Goal: Task Accomplishment & Management: Manage account settings

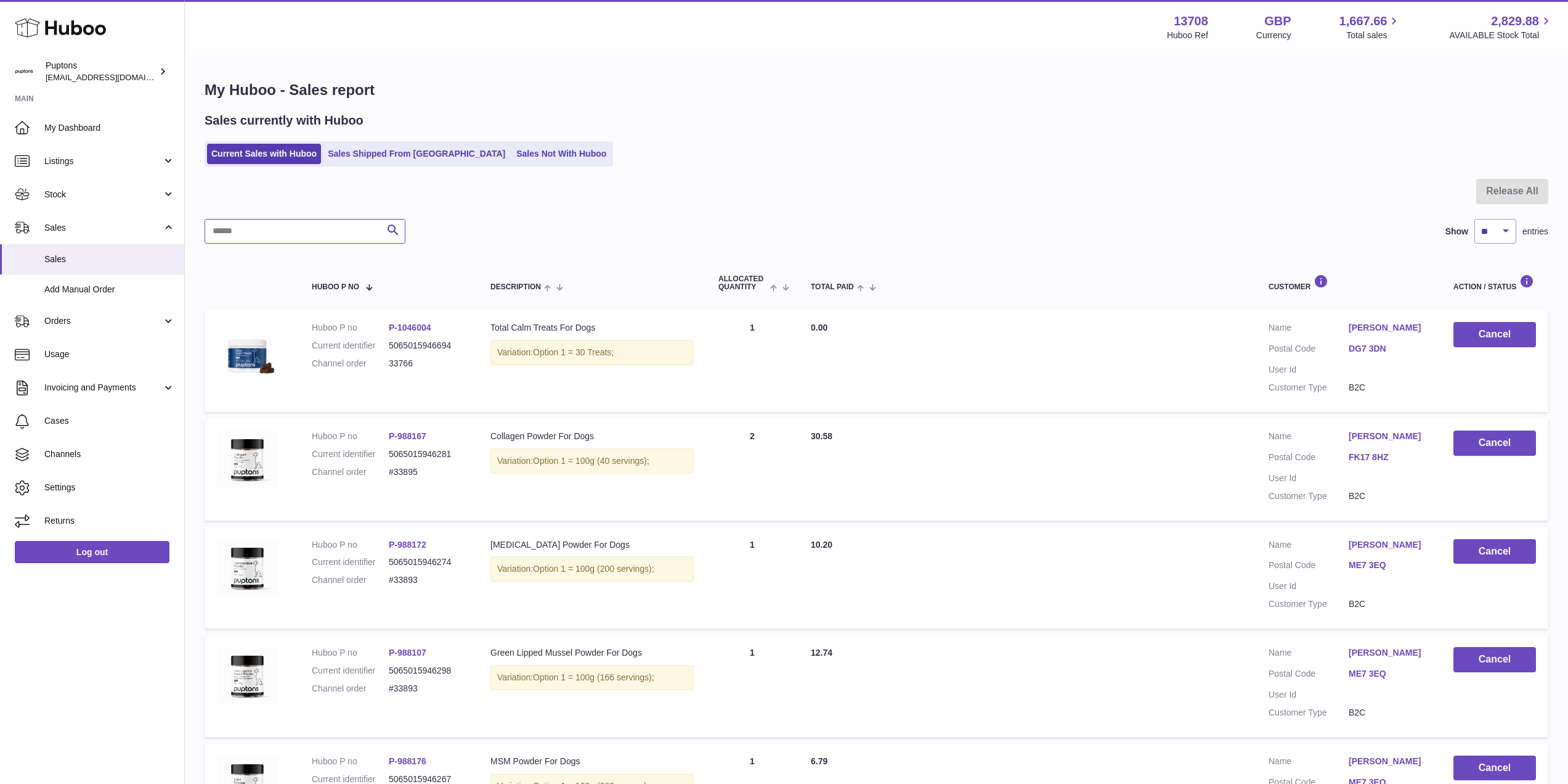
click at [275, 235] on input "text" at bounding box center [304, 230] width 201 height 25
paste input "*****"
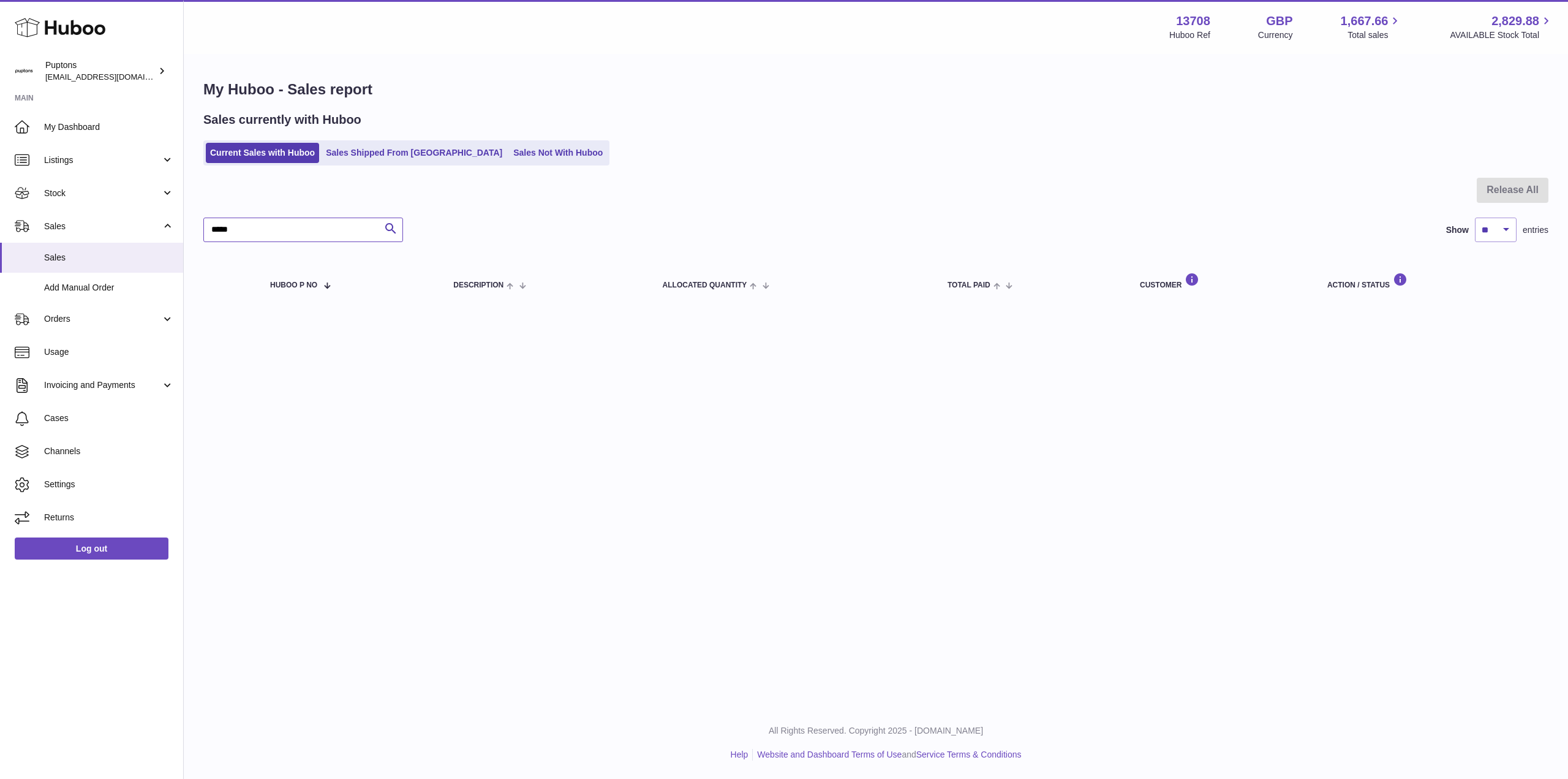
type input "*****"
click at [509, 158] on link "Sales Not With Huboo" at bounding box center [558, 152] width 98 height 21
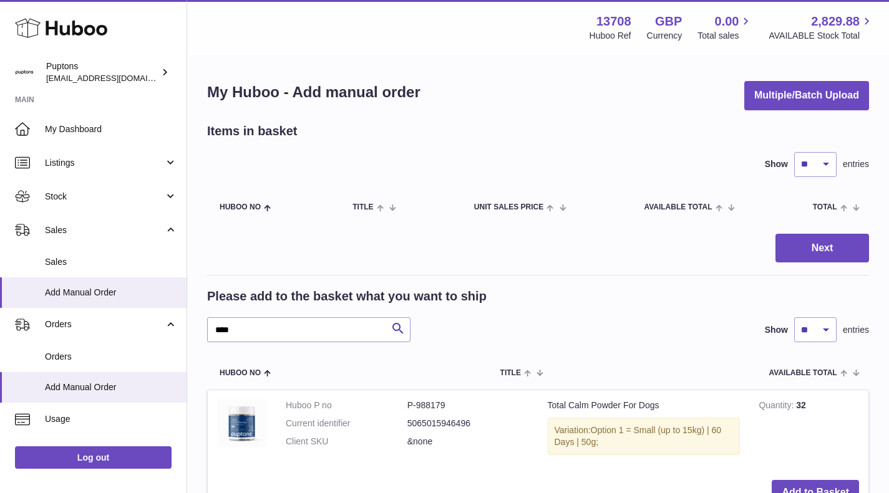
click at [101, 232] on span "Sales" at bounding box center [104, 230] width 119 height 12
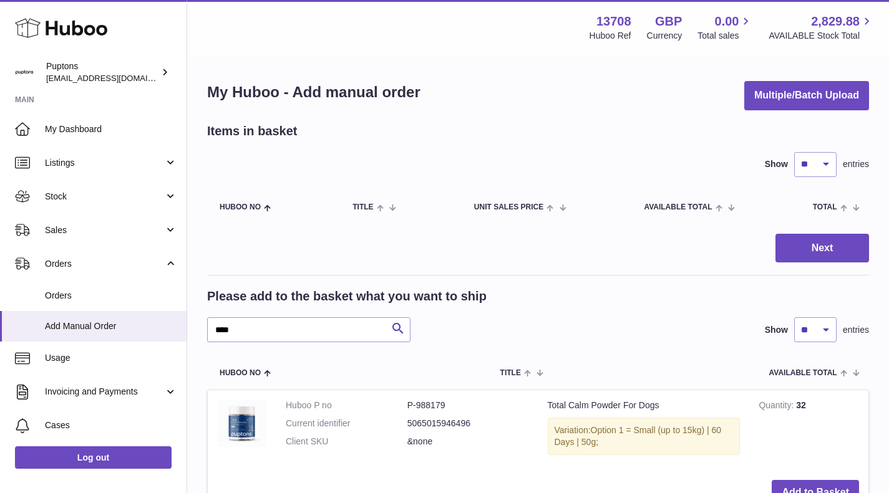
click at [75, 200] on span "Stock" at bounding box center [104, 197] width 119 height 12
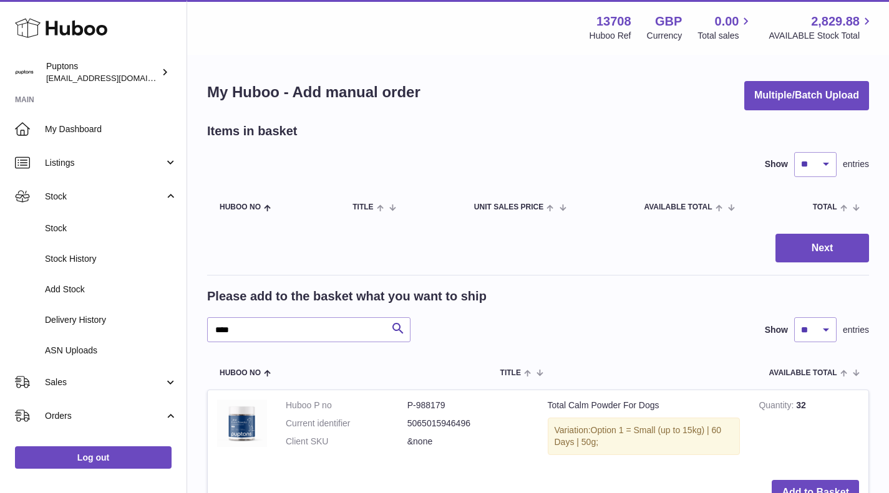
click at [84, 220] on link "Stock" at bounding box center [93, 228] width 186 height 31
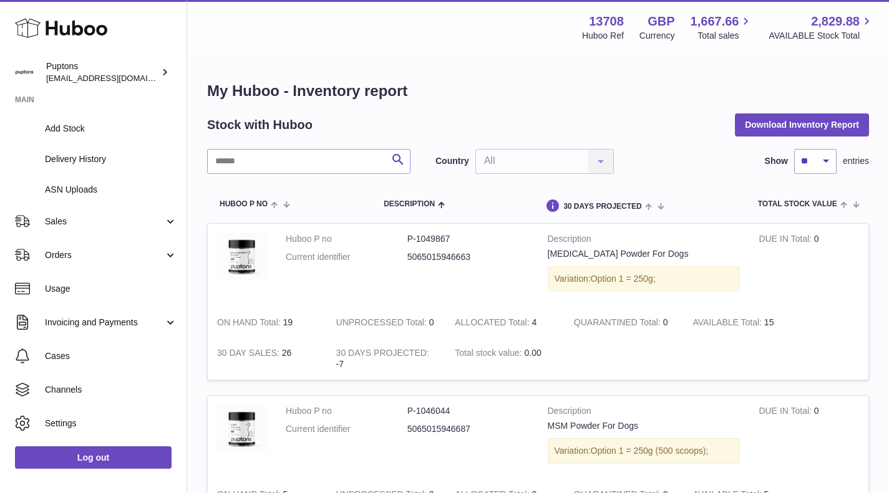
scroll to position [187, 0]
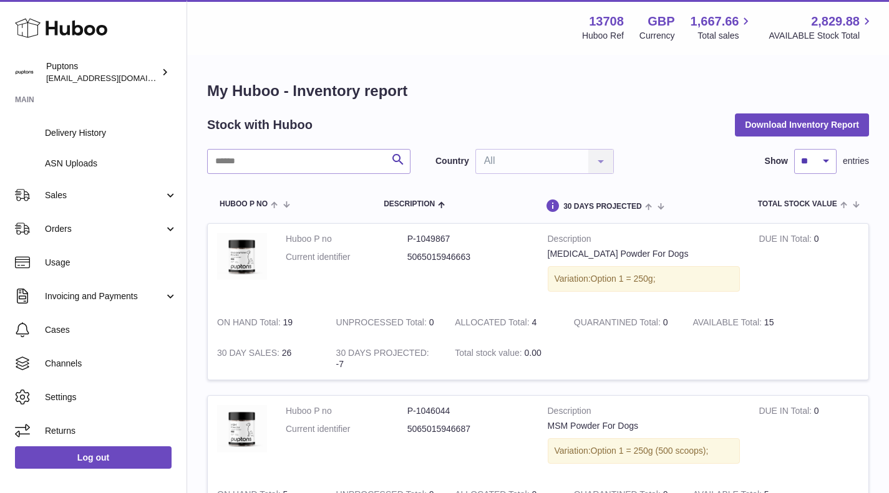
click at [65, 196] on span "Sales" at bounding box center [104, 196] width 119 height 12
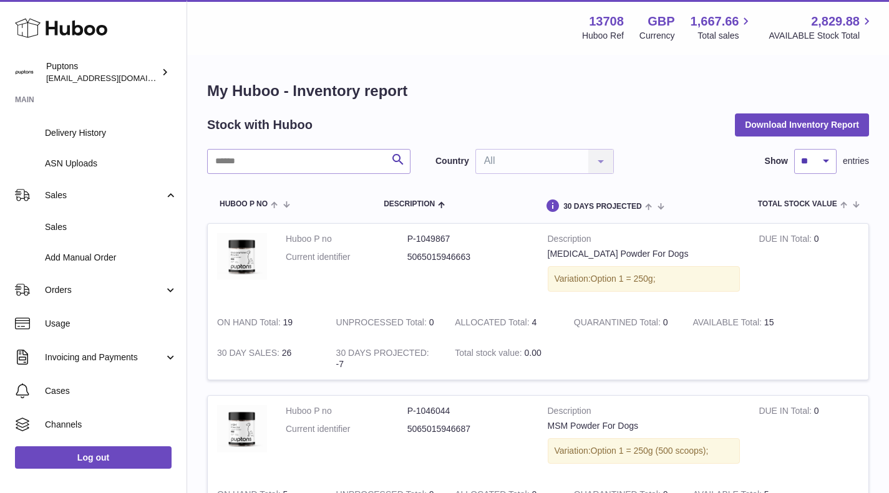
click at [76, 229] on span "Sales" at bounding box center [111, 227] width 132 height 12
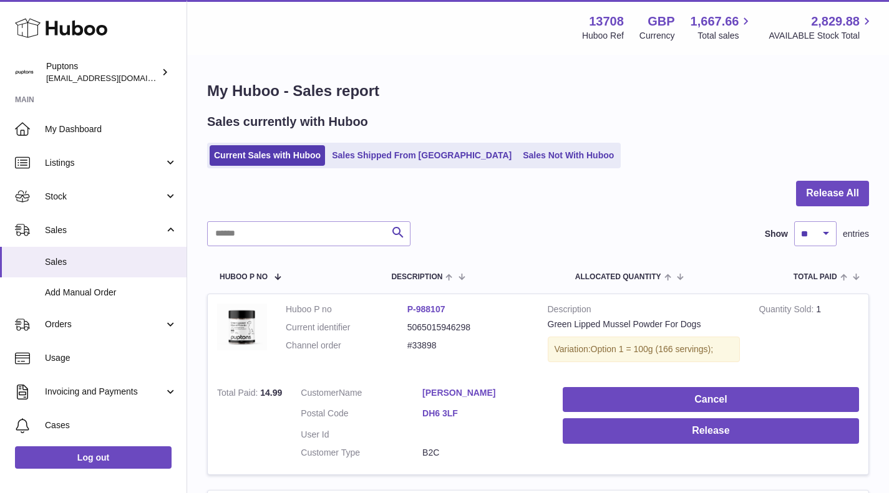
click at [514, 166] on ul "Current Sales with Huboo Sales Shipped From Huboo Sales Not With Huboo" at bounding box center [413, 156] width 413 height 26
click at [518, 162] on link "Sales Not With Huboo" at bounding box center [568, 155] width 100 height 21
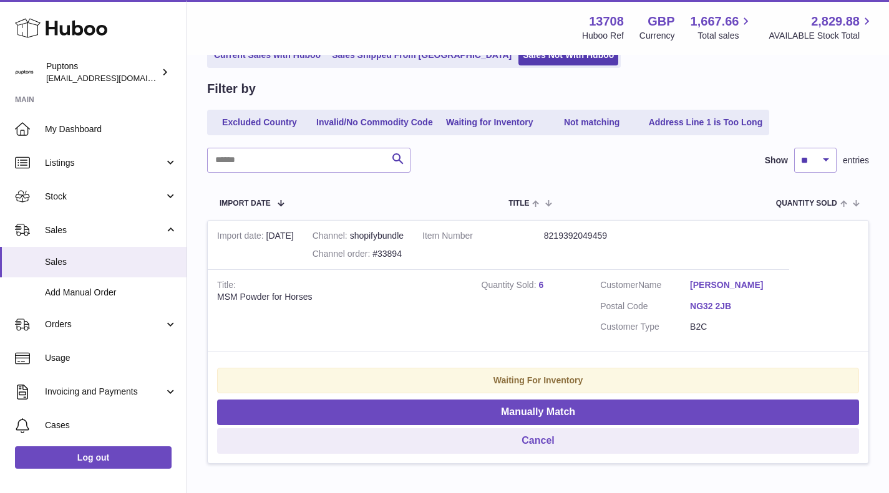
scroll to position [125, 0]
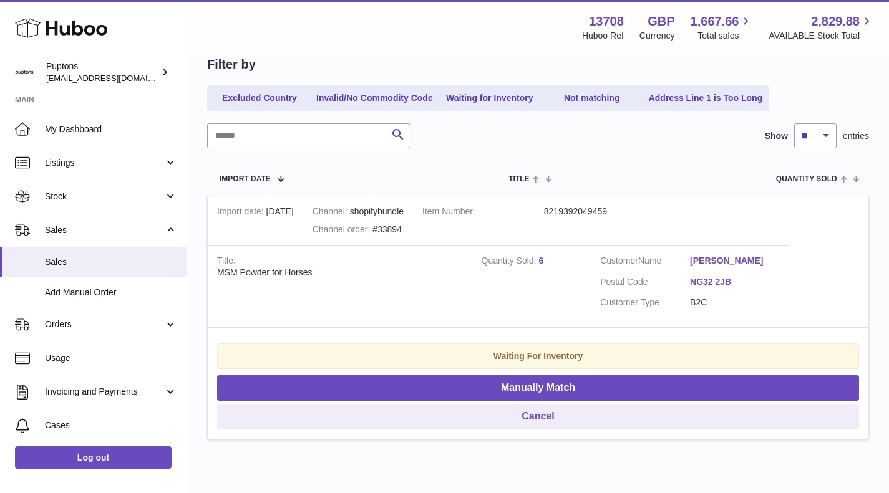
click at [403, 226] on div "Channel order #33894" at bounding box center [357, 230] width 91 height 12
click at [403, 224] on div "Channel order #33894" at bounding box center [357, 230] width 91 height 12
copy div "33894"
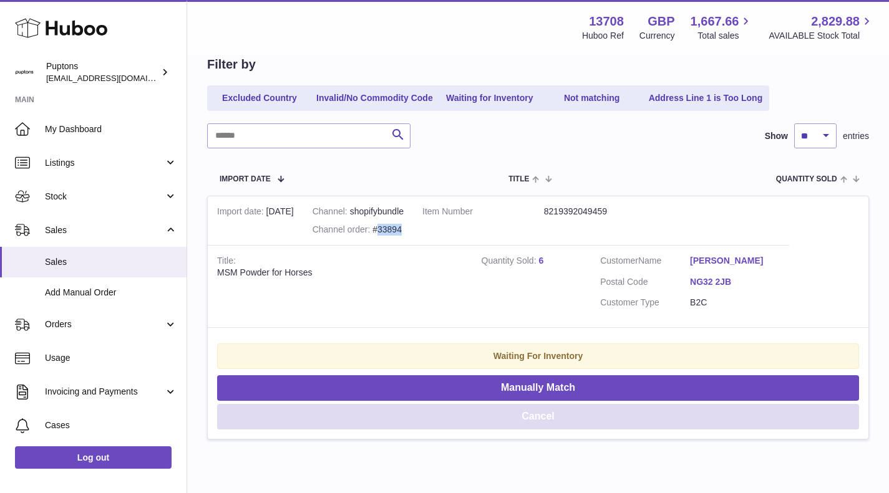
click at [566, 417] on button "Cancel" at bounding box center [538, 417] width 642 height 26
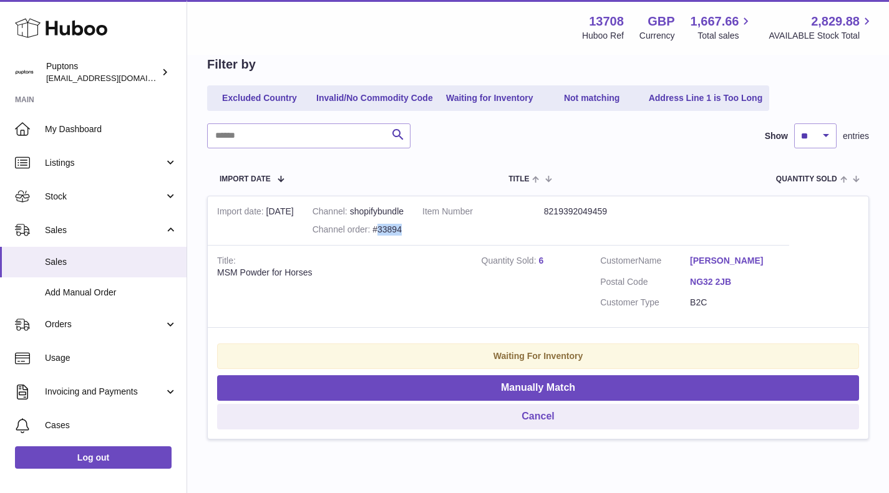
click at [89, 122] on link "My Dashboard" at bounding box center [93, 129] width 186 height 34
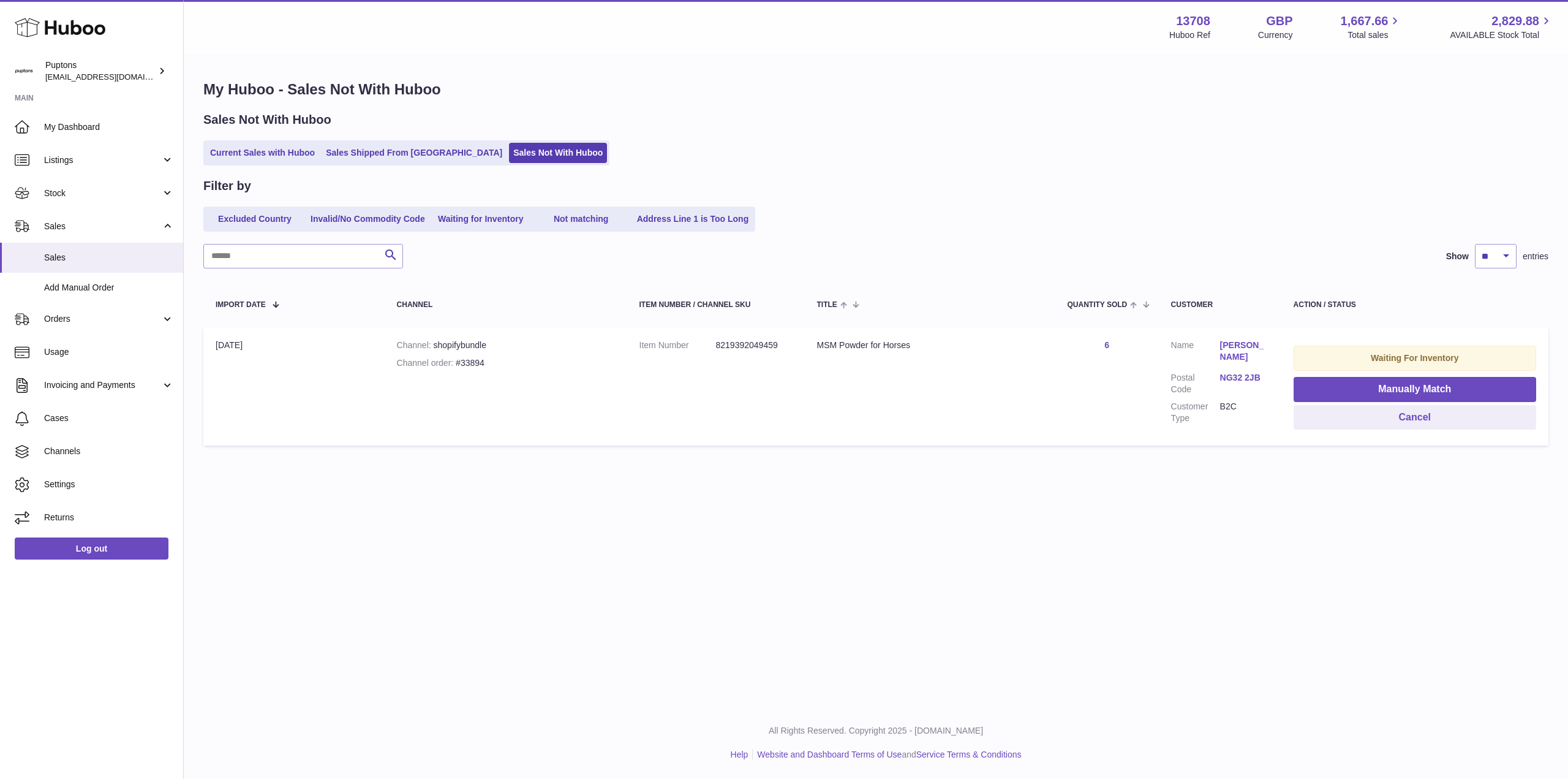
click at [1231, 346] on link "Lisa Poynton" at bounding box center [1245, 351] width 49 height 24
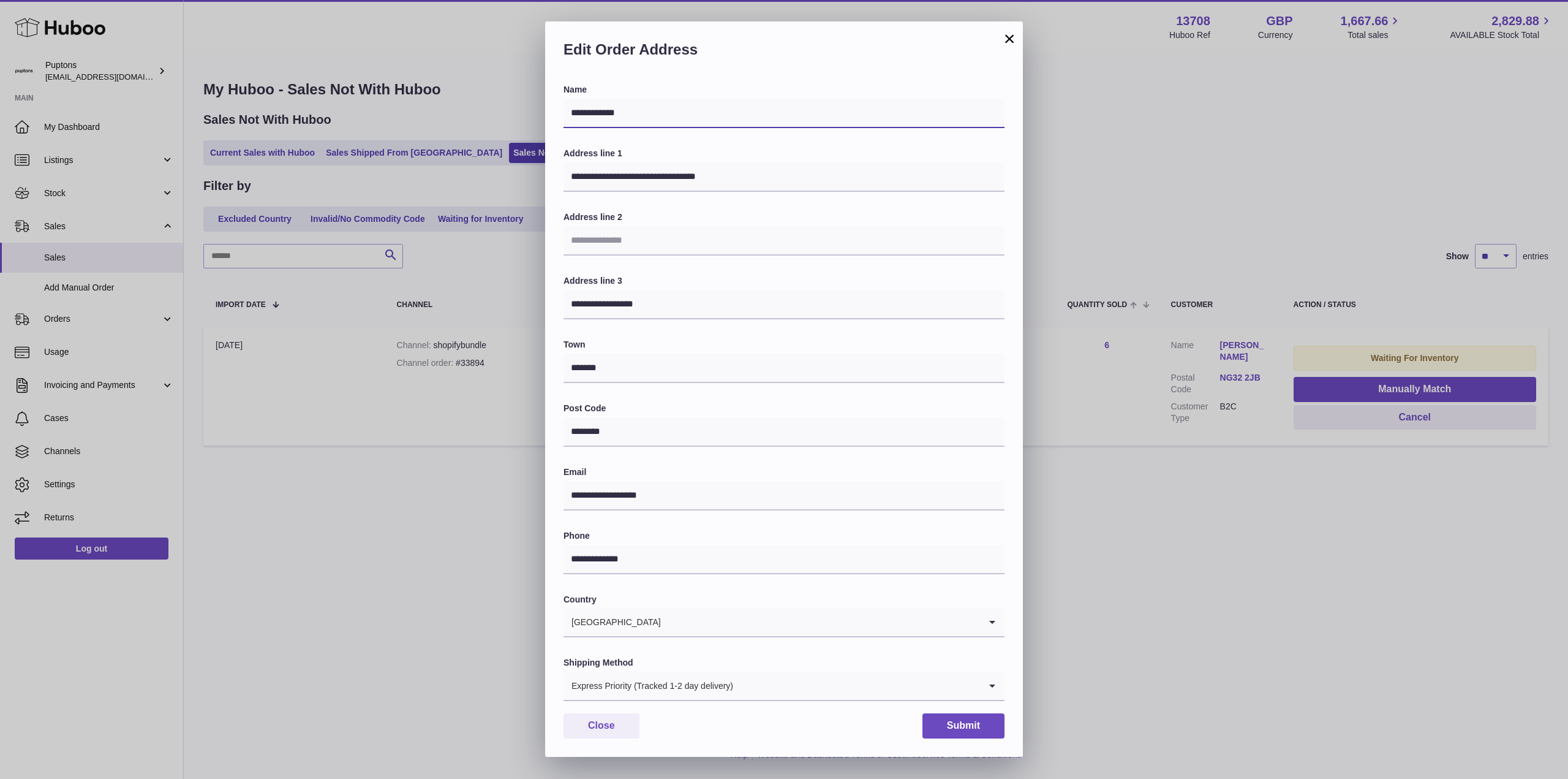
click at [589, 115] on input "**********" at bounding box center [784, 113] width 441 height 29
click at [588, 115] on input "**********" at bounding box center [784, 113] width 441 height 29
drag, startPoint x: 1012, startPoint y: 41, endPoint x: 918, endPoint y: 65, distance: 97.0
click at [1010, 41] on button "×" at bounding box center [1009, 38] width 15 height 15
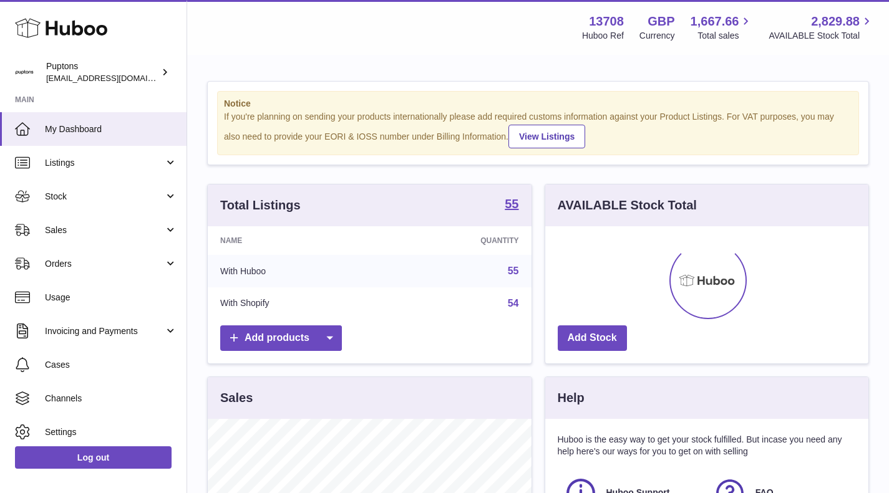
scroll to position [195, 323]
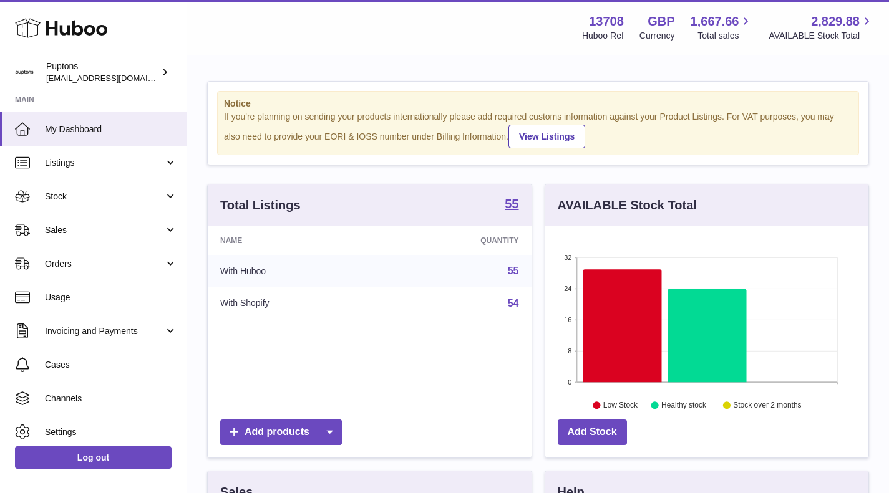
click at [55, 241] on link "Sales" at bounding box center [93, 230] width 186 height 34
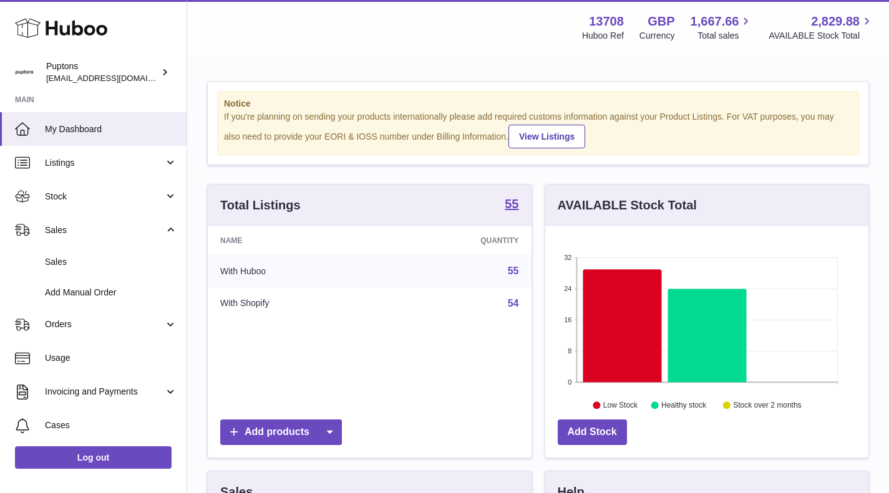
click at [60, 262] on span "Sales" at bounding box center [111, 262] width 132 height 12
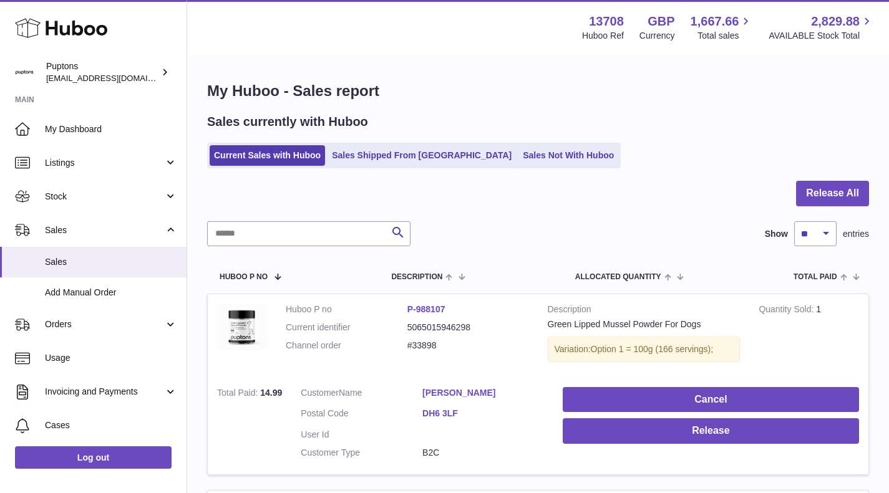
click at [518, 161] on link "Sales Not With Huboo" at bounding box center [568, 155] width 100 height 21
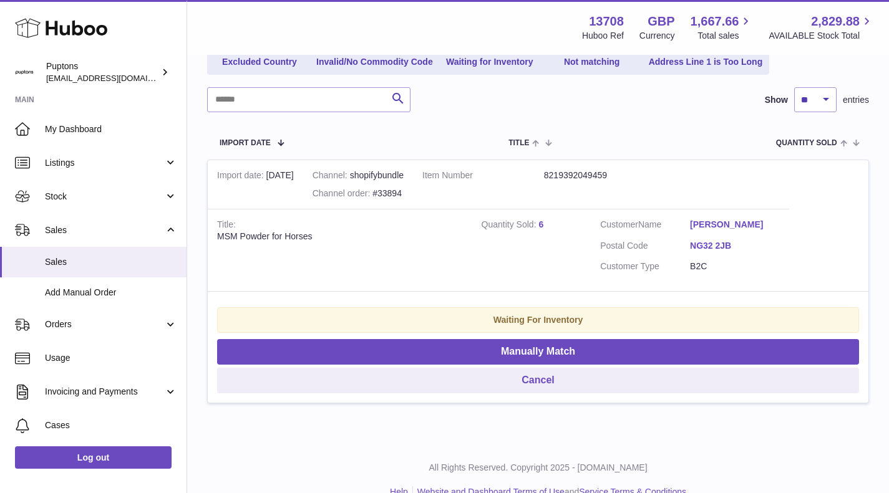
scroll to position [184, 0]
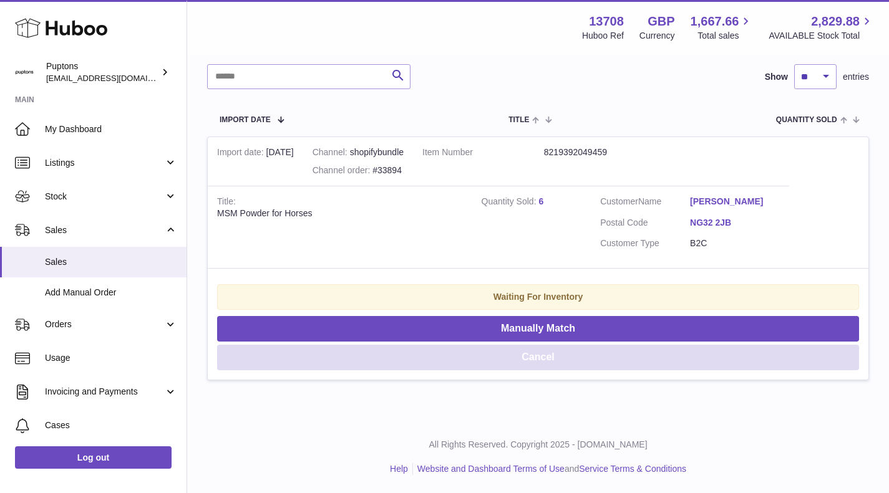
click at [572, 365] on button "Cancel" at bounding box center [538, 358] width 642 height 26
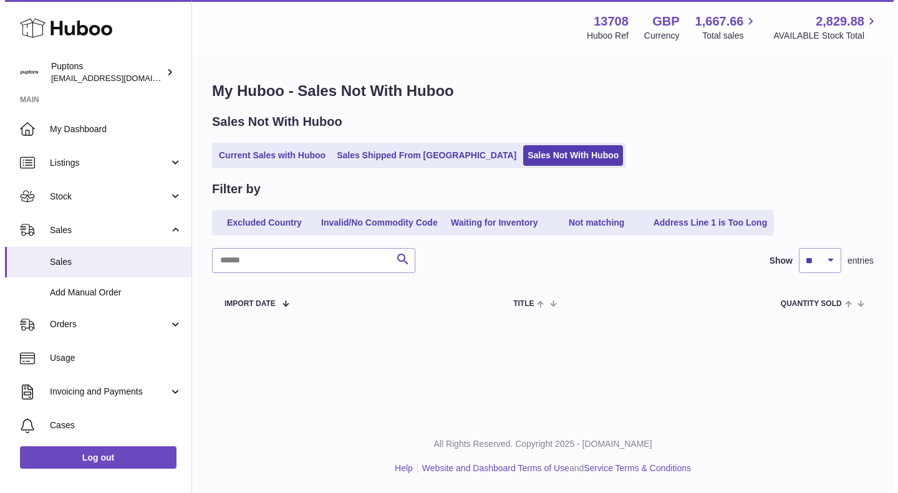
scroll to position [0, 0]
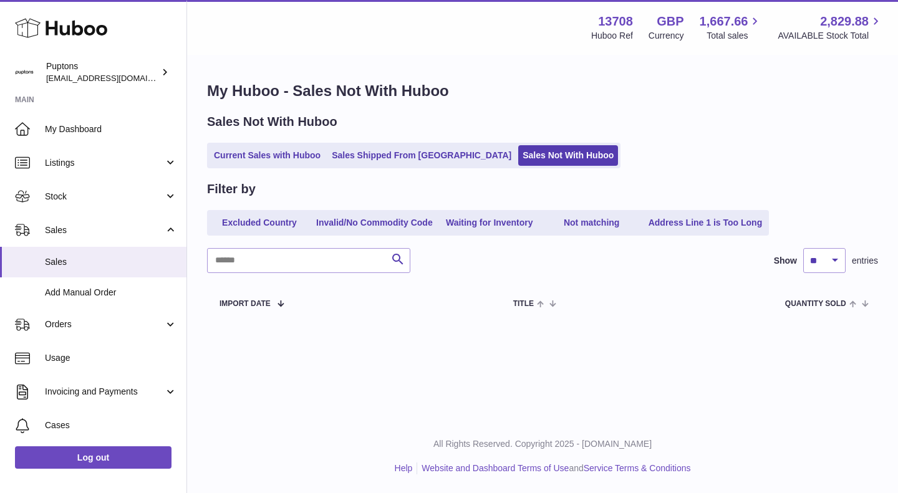
click at [309, 150] on link "Current Sales with Huboo" at bounding box center [267, 155] width 115 height 21
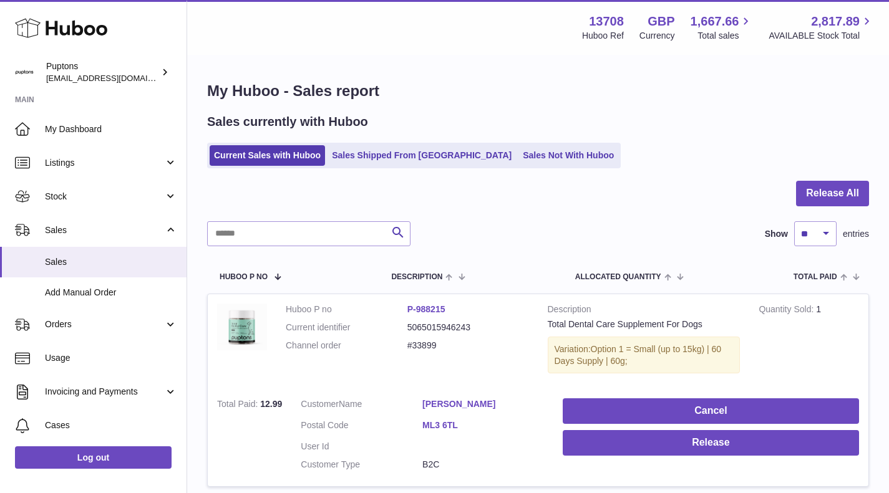
click at [518, 159] on link "Sales Not With Huboo" at bounding box center [568, 155] width 100 height 21
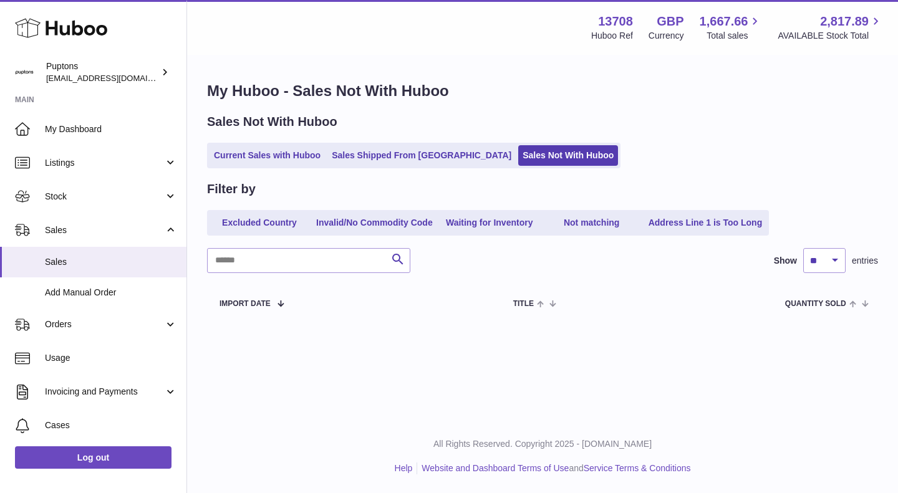
click at [281, 168] on ul "Current Sales with Huboo Sales Shipped From Huboo Sales Not With Huboo" at bounding box center [413, 156] width 413 height 26
click at [279, 156] on link "Current Sales with Huboo" at bounding box center [267, 155] width 115 height 21
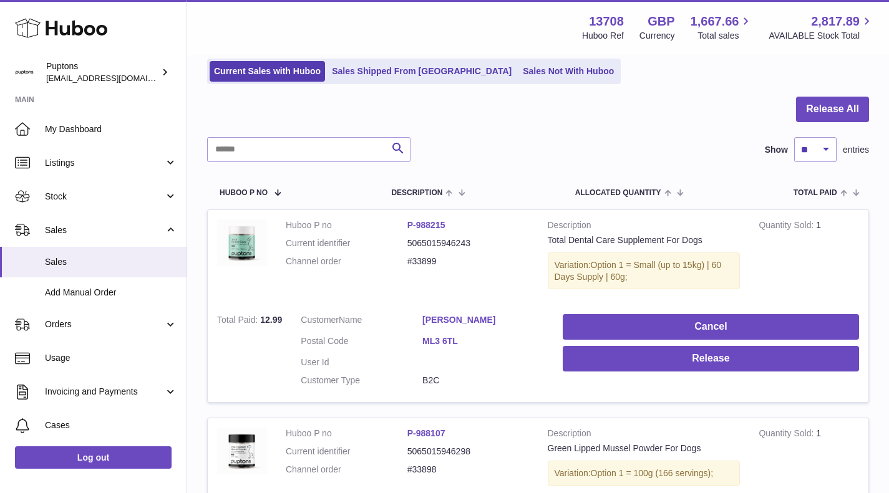
scroll to position [125, 0]
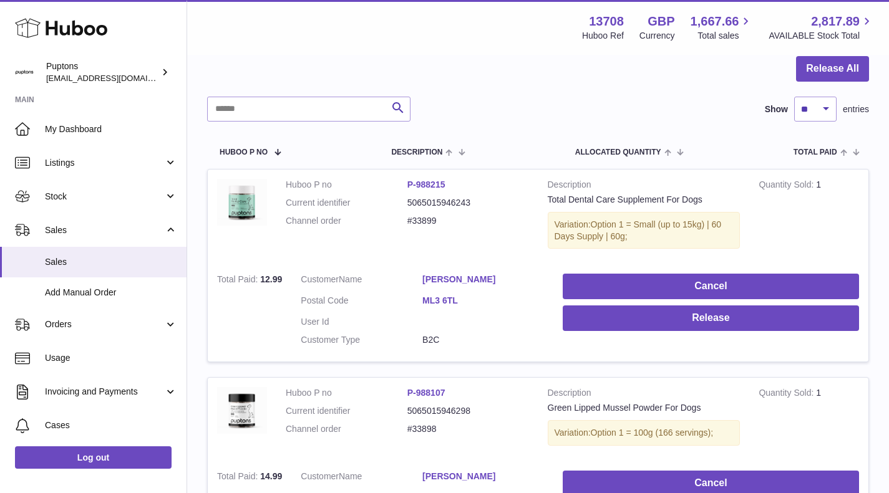
click at [66, 195] on span "Stock" at bounding box center [104, 197] width 119 height 12
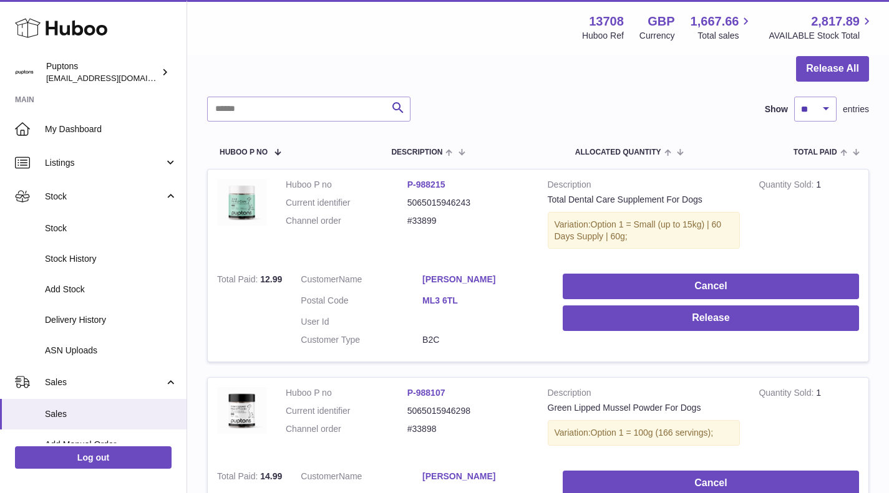
click at [75, 229] on span "Stock" at bounding box center [111, 229] width 132 height 12
